Goal: Connect with others: Connect with others

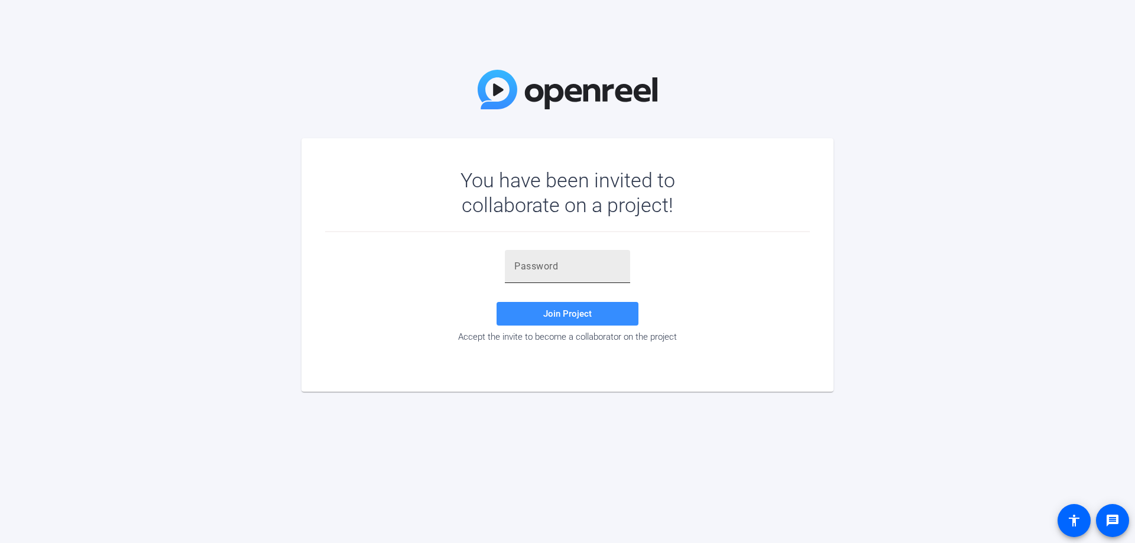
click at [534, 275] on div at bounding box center [567, 266] width 106 height 33
type input "iz@Z+i"
drag, startPoint x: 582, startPoint y: 313, endPoint x: 1043, endPoint y: 445, distance: 479.4
click at [1043, 445] on div "You have been invited to collaborate on a project! iz@Z+i Join Project Accept t…" at bounding box center [567, 271] width 1135 height 543
click at [580, 312] on span "Join Project" at bounding box center [567, 313] width 48 height 11
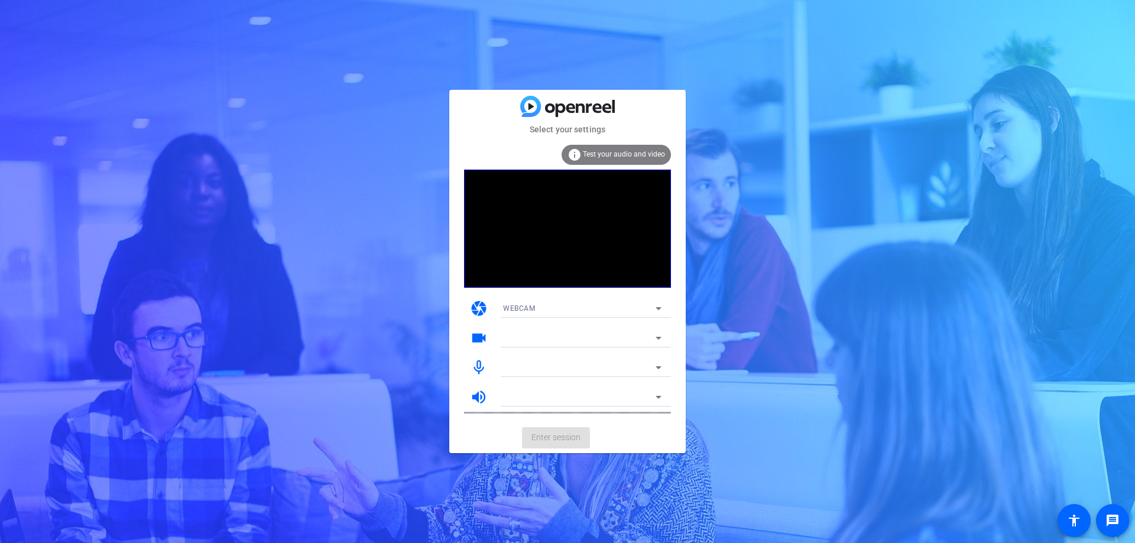
click at [658, 337] on icon at bounding box center [658, 338] width 6 height 3
click at [657, 304] on icon at bounding box center [658, 308] width 14 height 14
click at [798, 375] on div at bounding box center [567, 271] width 1135 height 543
click at [658, 367] on icon at bounding box center [658, 367] width 6 height 3
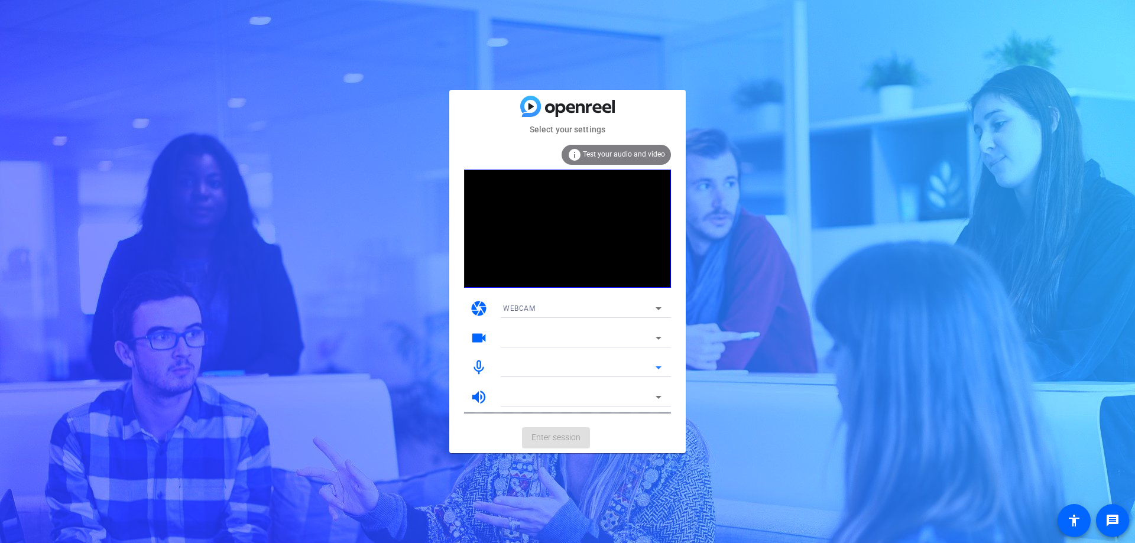
click at [658, 367] on icon at bounding box center [658, 367] width 6 height 3
click at [584, 360] on div at bounding box center [579, 367] width 152 height 14
click at [642, 151] on span "Test your audio and video" at bounding box center [624, 154] width 82 height 8
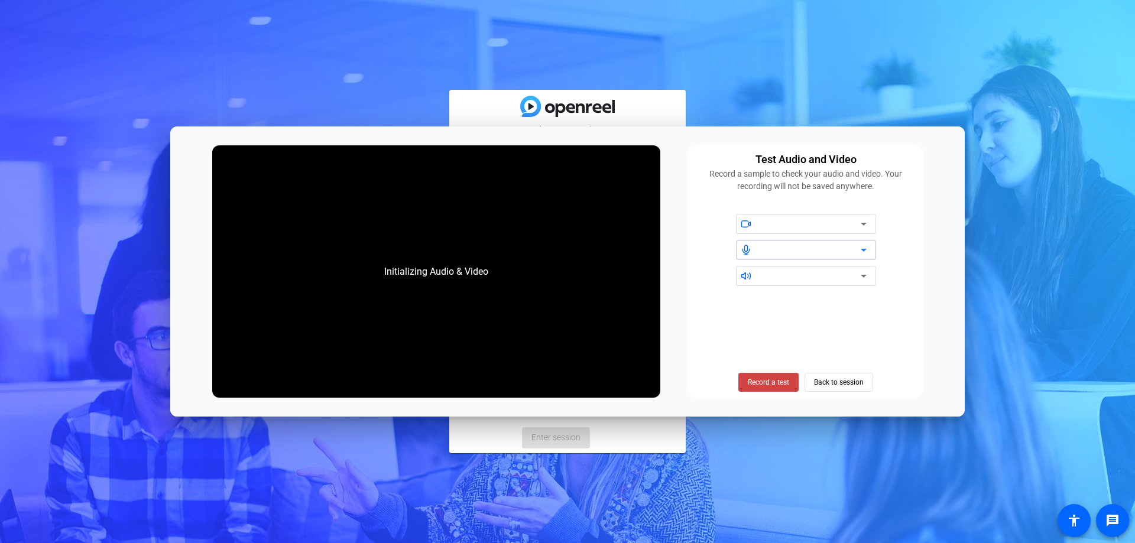
click at [840, 254] on div at bounding box center [810, 250] width 100 height 14
click at [867, 249] on icon at bounding box center [863, 250] width 14 height 14
click at [863, 231] on icon at bounding box center [863, 224] width 14 height 14
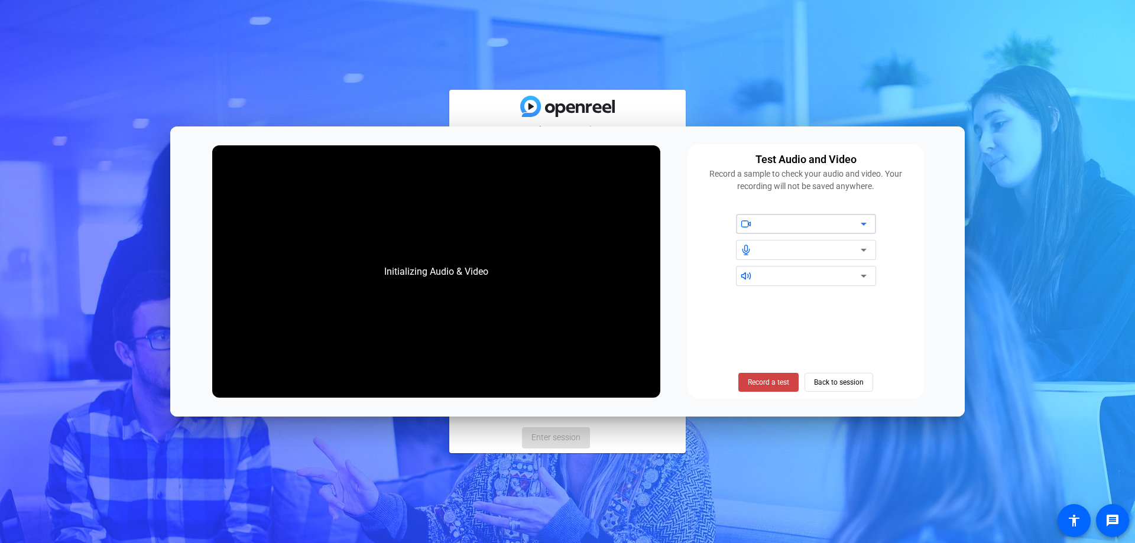
click at [863, 248] on icon at bounding box center [863, 250] width 14 height 14
click at [786, 314] on div "Record a test Back to session" at bounding box center [805, 343] width 222 height 96
click at [862, 253] on icon at bounding box center [863, 250] width 14 height 14
click at [820, 279] on div at bounding box center [810, 276] width 100 height 14
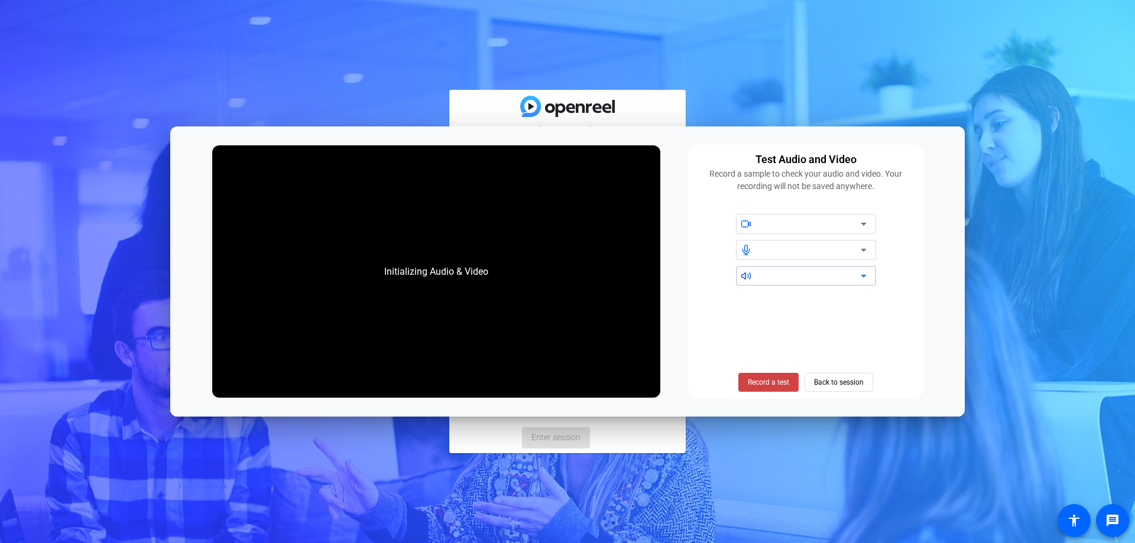
click at [864, 277] on icon at bounding box center [863, 276] width 6 height 3
drag, startPoint x: 279, startPoint y: 141, endPoint x: 350, endPoint y: 64, distance: 104.9
click at [350, 64] on div "Select your settings info Test your audio and video camera WEBCAM videocam mic_…" at bounding box center [567, 271] width 1135 height 543
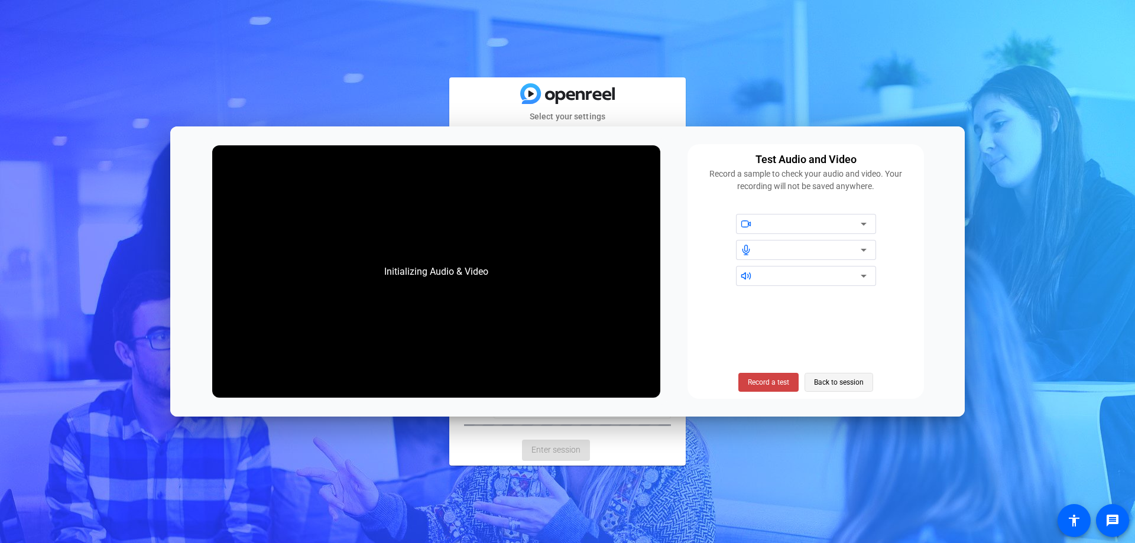
click at [866, 379] on span at bounding box center [838, 382] width 67 height 28
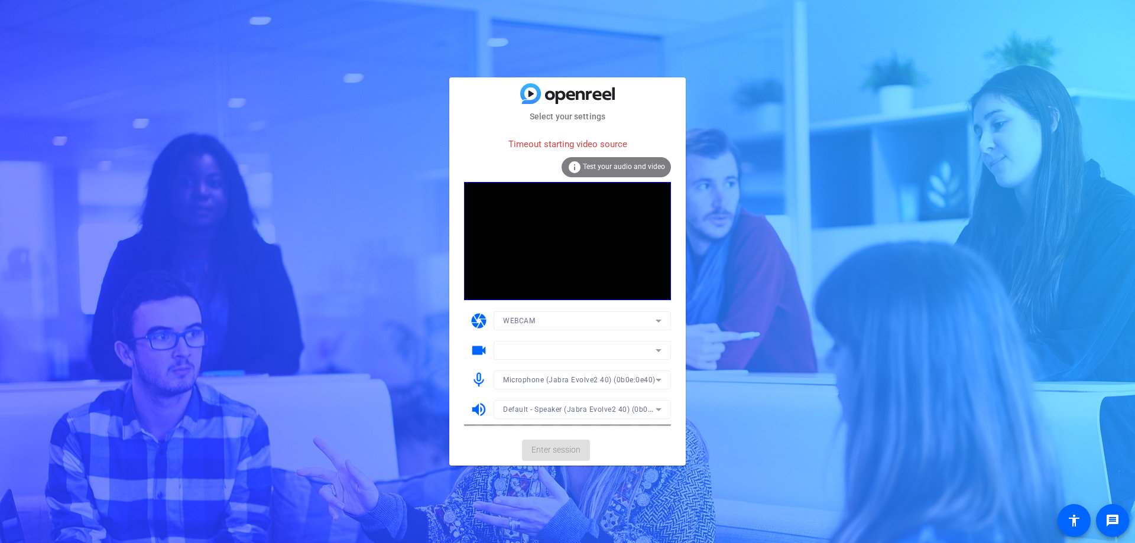
click at [538, 355] on mat-form-field at bounding box center [581, 350] width 177 height 19
click at [552, 446] on mat-card-actions "Enter session" at bounding box center [567, 450] width 236 height 31
click at [652, 350] on mat-form-field at bounding box center [581, 350] width 177 height 19
click at [700, 349] on div "Select your settings Timeout starting video source info Test your audio and vid…" at bounding box center [567, 271] width 1135 height 543
